Goal: Information Seeking & Learning: Check status

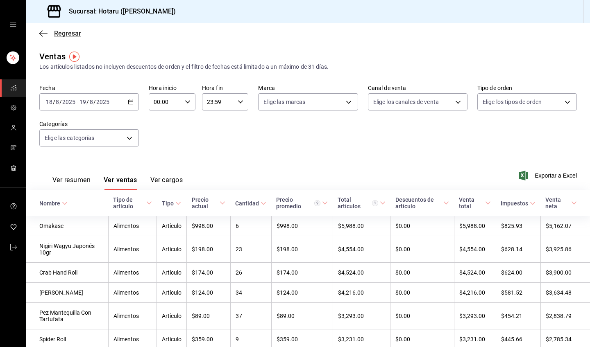
click at [43, 30] on icon "button" at bounding box center [43, 33] width 8 height 7
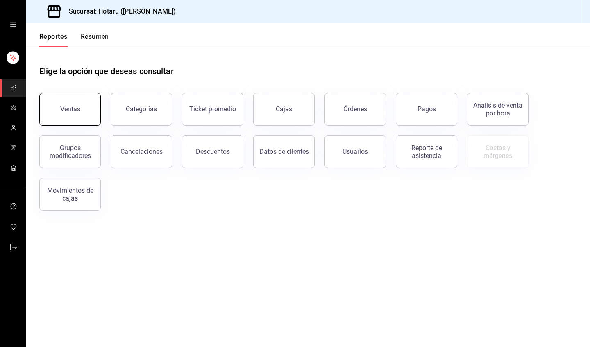
click at [67, 105] on button "Ventas" at bounding box center [69, 109] width 61 height 33
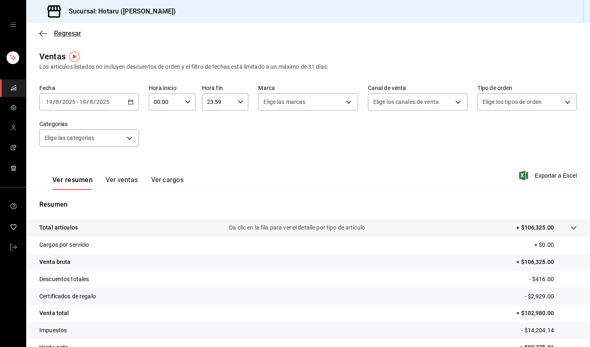
click at [40, 30] on icon "button" at bounding box center [43, 33] width 8 height 7
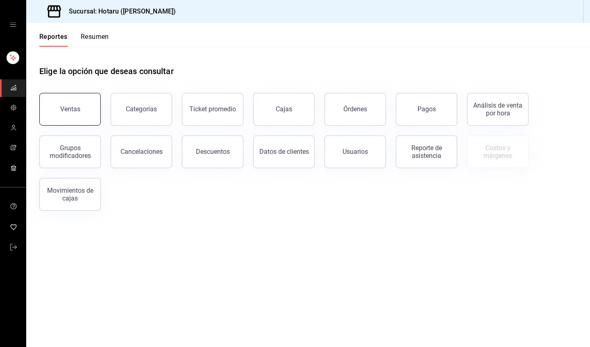
click at [81, 109] on button "Ventas" at bounding box center [69, 109] width 61 height 33
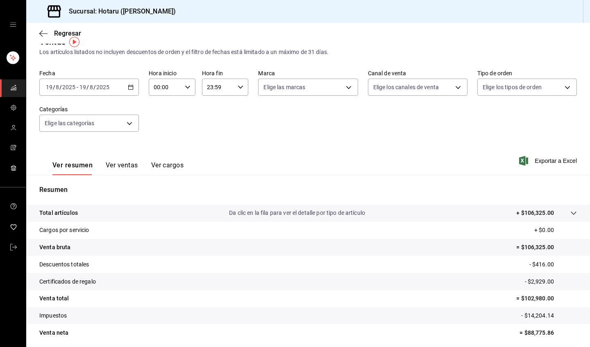
scroll to position [16, 0]
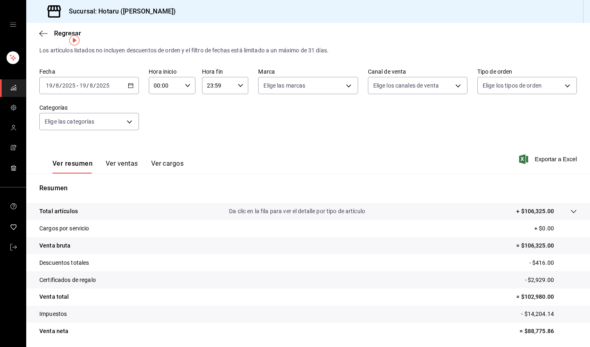
click at [123, 166] on button "Ver ventas" at bounding box center [122, 167] width 32 height 14
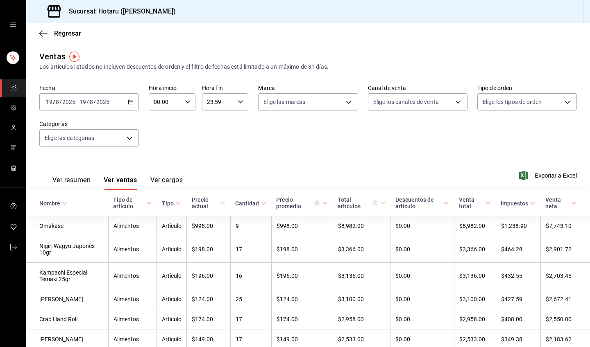
click at [65, 205] on icon at bounding box center [65, 204] width 6 height 6
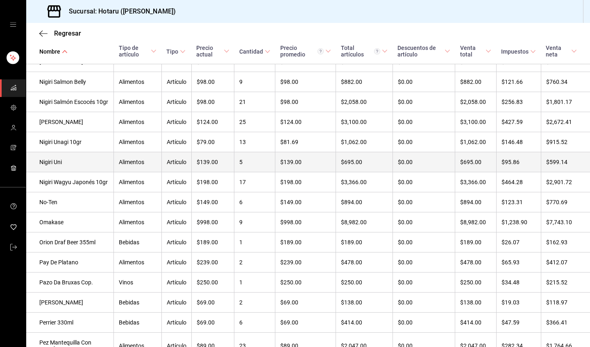
scroll to position [1792, 0]
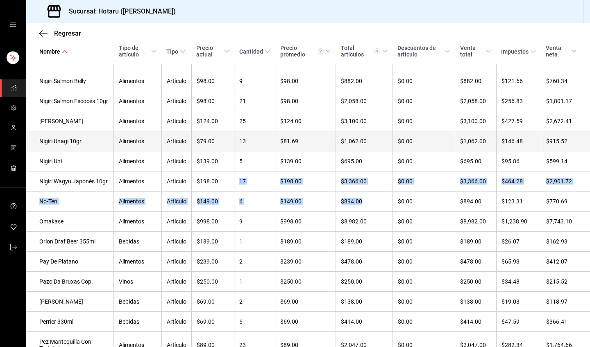
drag, startPoint x: 246, startPoint y: 131, endPoint x: 177, endPoint y: 104, distance: 74.5
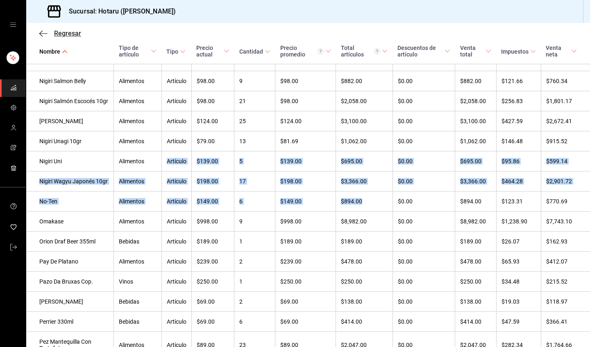
click at [45, 34] on icon "button" at bounding box center [43, 33] width 8 height 0
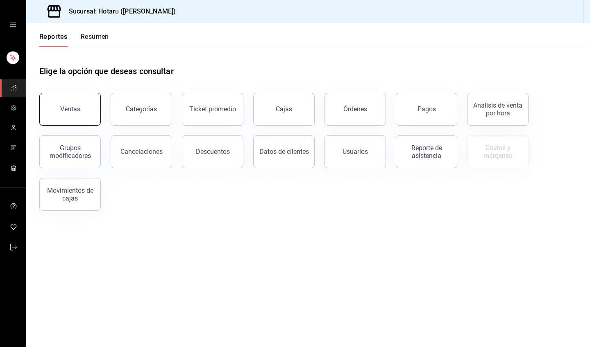
click at [73, 114] on button "Ventas" at bounding box center [69, 109] width 61 height 33
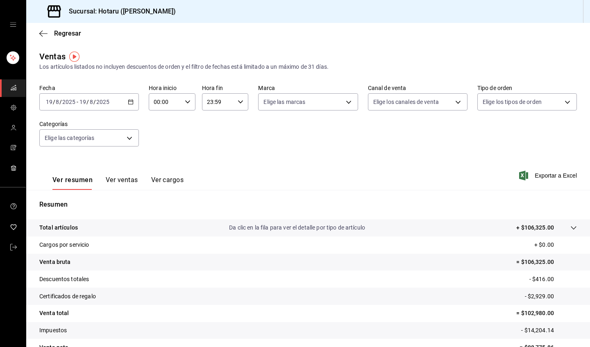
click at [129, 179] on button "Ver ventas" at bounding box center [122, 183] width 32 height 14
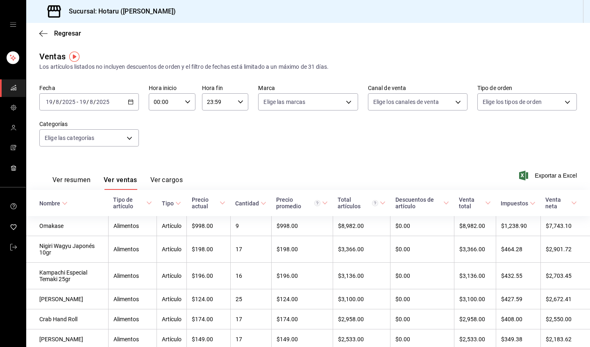
click at [83, 177] on button "Ver resumen" at bounding box center [71, 183] width 38 height 14
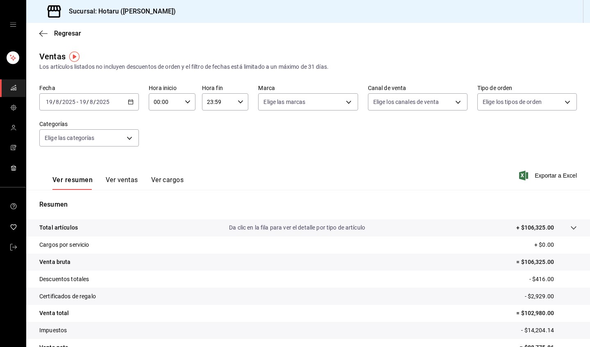
click at [304, 231] on p "Da clic en la fila para ver el detalle por tipo de artículo" at bounding box center [297, 228] width 136 height 9
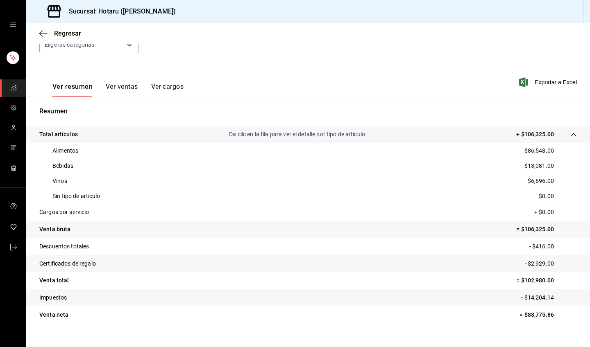
scroll to position [88, 0]
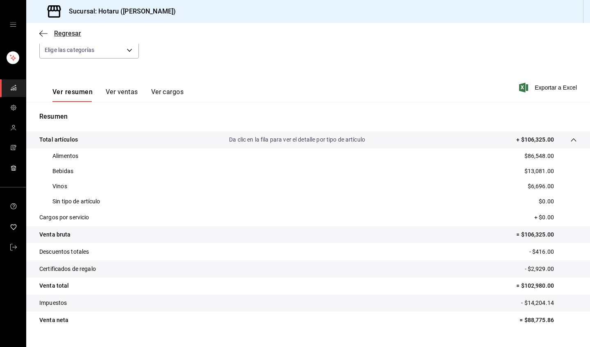
click at [45, 33] on icon "button" at bounding box center [43, 33] width 8 height 7
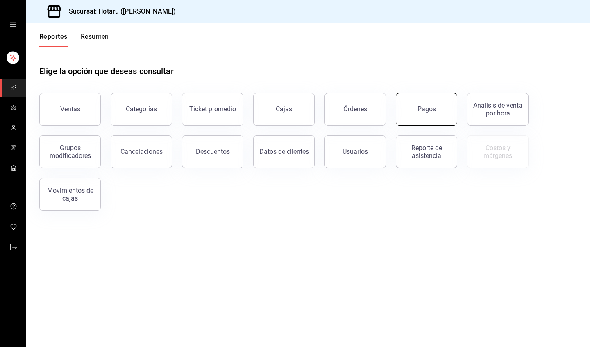
click at [417, 104] on button "Pagos" at bounding box center [426, 109] width 61 height 33
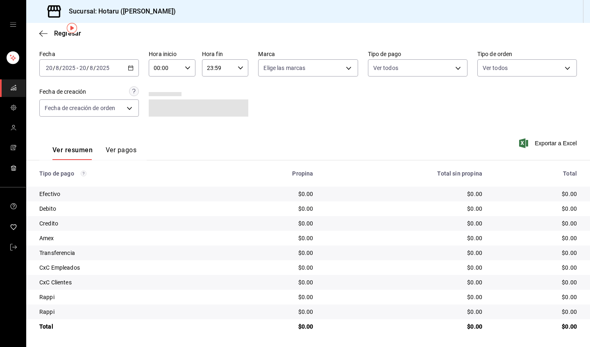
scroll to position [29, 0]
click at [133, 67] on icon "button" at bounding box center [131, 68] width 6 height 6
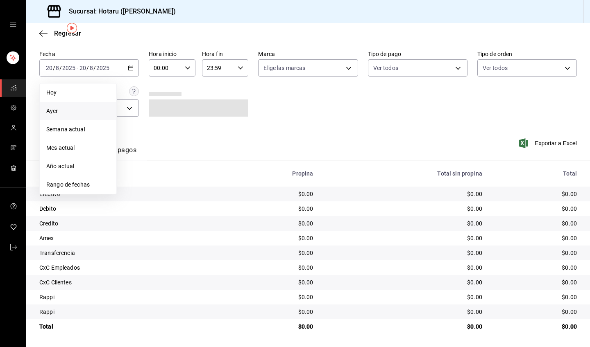
click at [78, 107] on span "Ayer" at bounding box center [78, 111] width 64 height 9
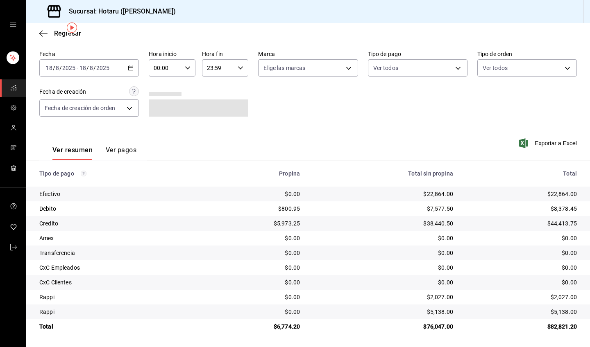
scroll to position [29, 0]
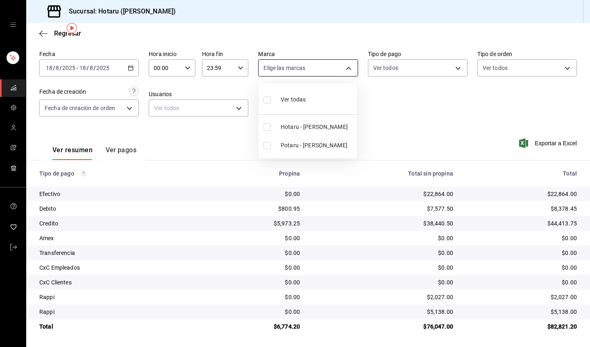
click at [351, 68] on body "Sucursal: Hotaru ([PERSON_NAME]) Regresar Pagos Fecha [DATE] [DATE] - [DATE] [D…" at bounding box center [295, 173] width 590 height 347
click at [268, 146] on input "checkbox" at bounding box center [266, 145] width 7 height 7
checkbox input "true"
type input "619c758d-7c36-49c6-a756-e52d453908cb"
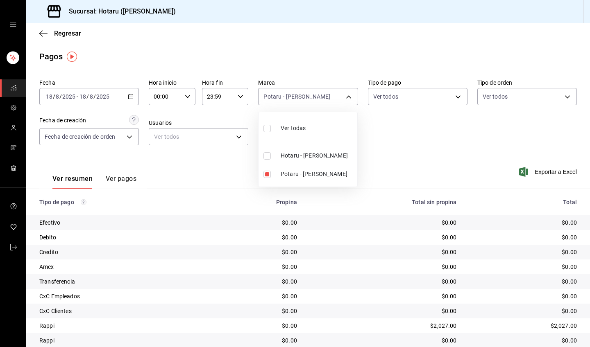
click at [298, 96] on div at bounding box center [295, 173] width 590 height 347
click at [304, 93] on body "Sucursal: Hotaru ([PERSON_NAME]) Regresar Pagos Fecha [DATE] [DATE] - [DATE] [D…" at bounding box center [295, 173] width 590 height 347
click at [269, 130] on input "checkbox" at bounding box center [266, 128] width 7 height 7
checkbox input "true"
type input "c6f689f8-63fd-49a8-a607-35aea03ac6a9,619c758d-7c36-49c6-a756-e52d453908cb"
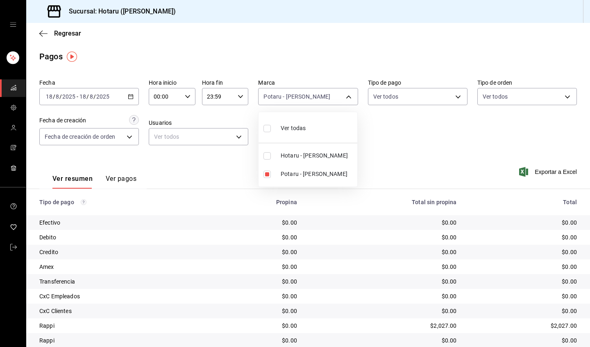
checkbox input "true"
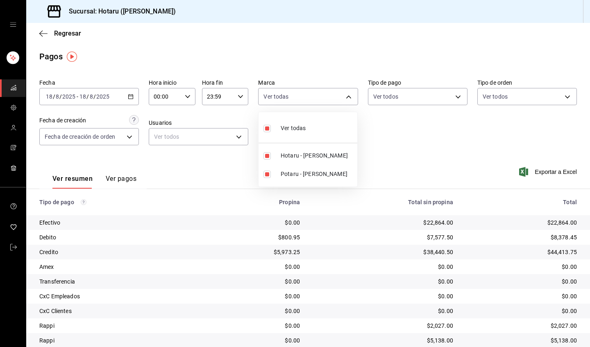
click at [43, 32] on div at bounding box center [295, 173] width 590 height 347
click at [43, 32] on icon "button" at bounding box center [43, 33] width 8 height 7
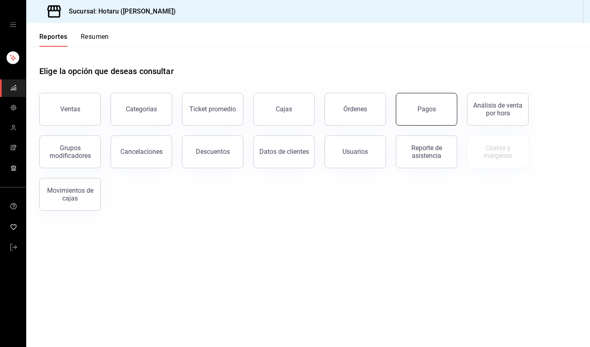
click at [427, 107] on div "Pagos" at bounding box center [427, 109] width 18 height 8
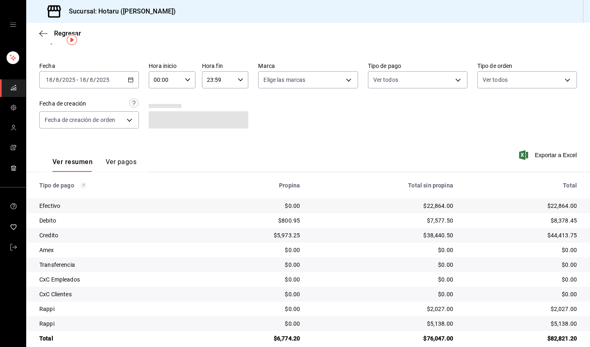
scroll to position [21, 0]
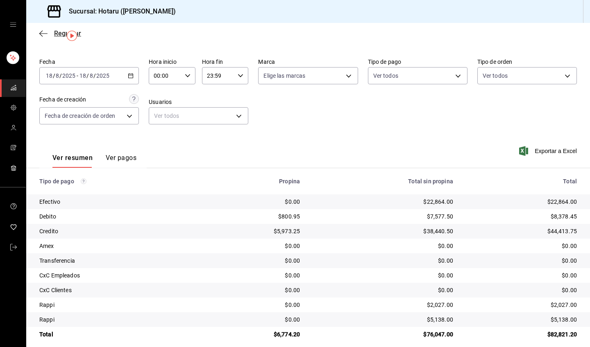
click at [42, 36] on icon "button" at bounding box center [43, 33] width 8 height 7
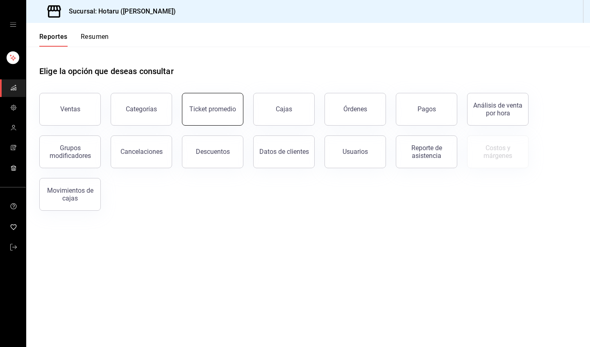
click at [214, 110] on div "Ticket promedio" at bounding box center [212, 109] width 47 height 8
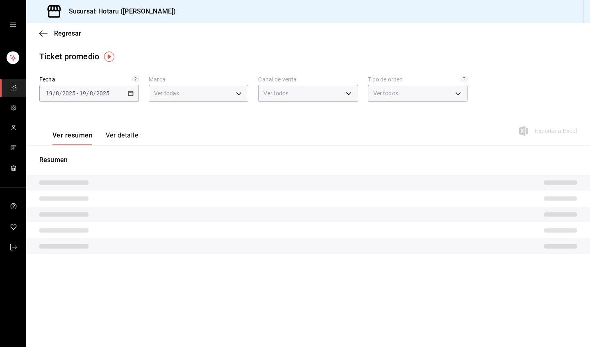
type input "c6f689f8-63fd-49a8-a607-35aea03ac6a9,619c758d-7c36-49c6-a756-e52d453908cb"
type input "PARROT,UBER_EATS,RAPPI,DIDI_FOOD,ONLINE"
type input "1ceba3b7-3cd3-4620-b4ec-4b6d29c74f5d,f38966ed-c187-4b4e-a817-8ece369e4d0b,32ac7…"
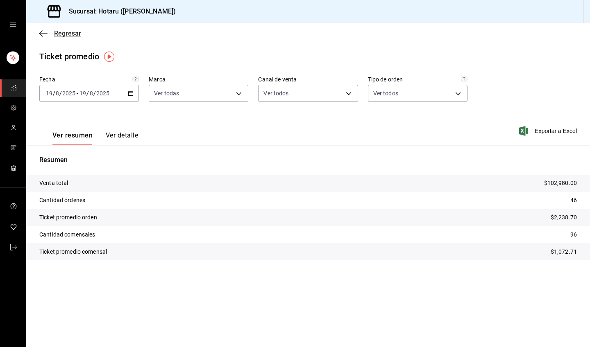
click at [41, 33] on icon "button" at bounding box center [43, 33] width 8 height 7
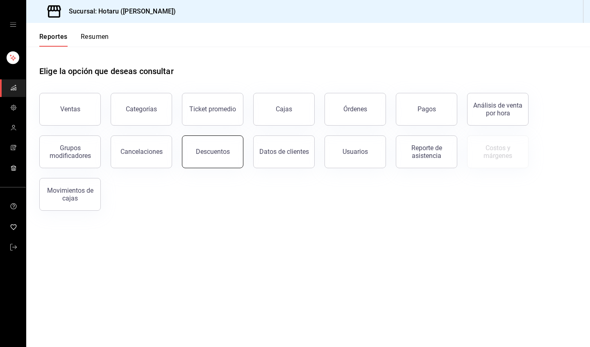
click at [212, 153] on div "Descuentos" at bounding box center [213, 152] width 34 height 8
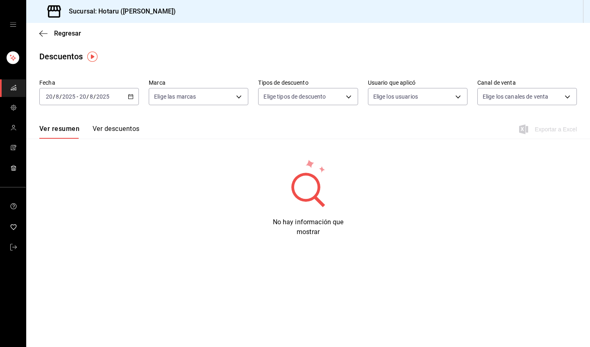
click at [130, 95] on icon "button" at bounding box center [131, 97] width 6 height 6
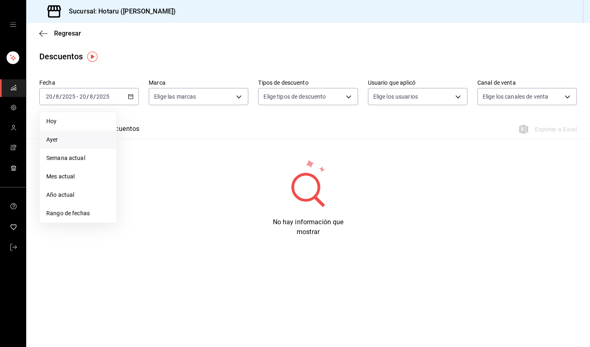
click at [80, 145] on li "Ayer" at bounding box center [78, 140] width 77 height 18
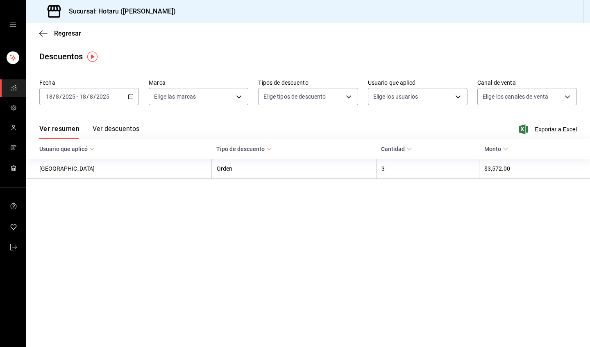
click at [129, 129] on button "Ver descuentos" at bounding box center [116, 132] width 47 height 14
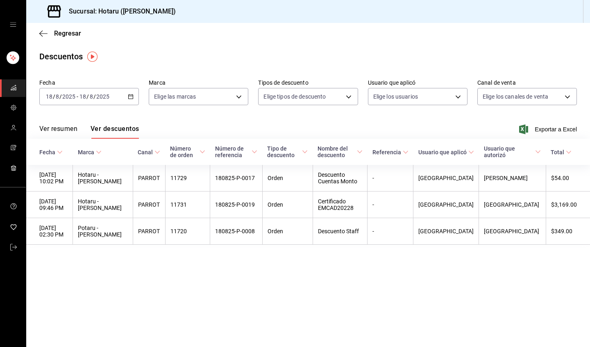
click at [131, 94] on icon "button" at bounding box center [131, 97] width 6 height 6
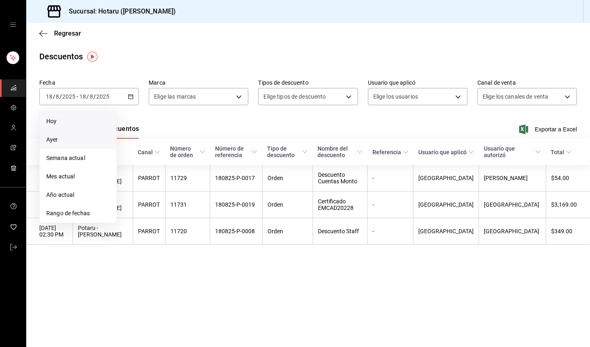
click at [71, 125] on span "Hoy" at bounding box center [78, 121] width 64 height 9
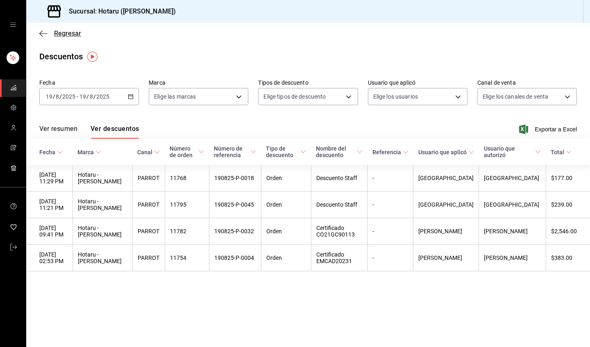
click at [43, 32] on icon "button" at bounding box center [43, 33] width 8 height 7
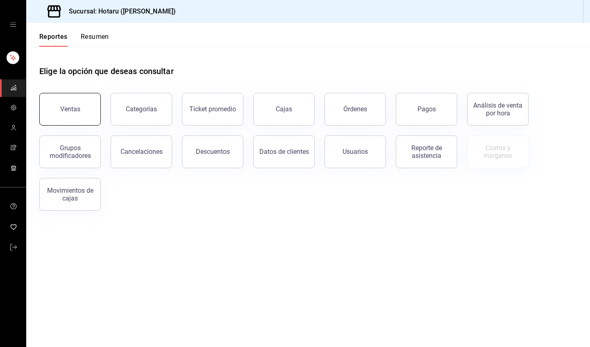
click at [63, 103] on button "Ventas" at bounding box center [69, 109] width 61 height 33
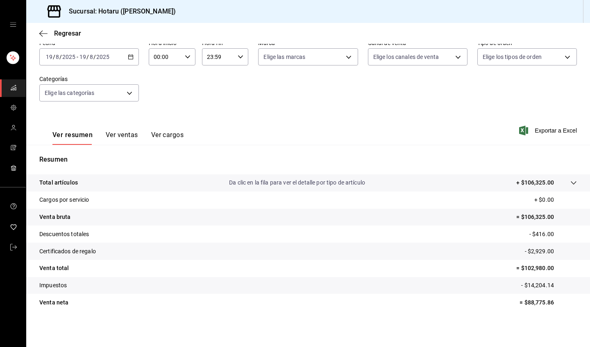
scroll to position [45, 0]
